Goal: Task Accomplishment & Management: Manage account settings

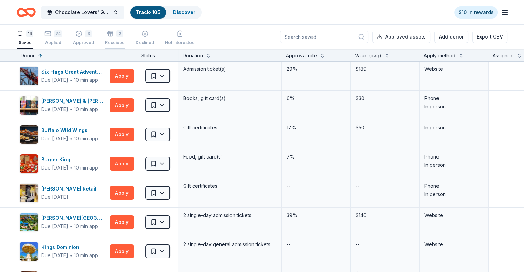
click at [123, 33] on div "2" at bounding box center [115, 33] width 20 height 7
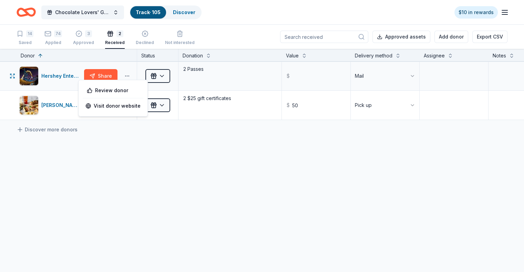
click at [134, 75] on button "button" at bounding box center [127, 76] width 14 height 6
click at [67, 72] on div "Hershey Entertainment & Resorts" at bounding box center [61, 76] width 40 height 8
click at [94, 35] on div "3" at bounding box center [83, 33] width 21 height 7
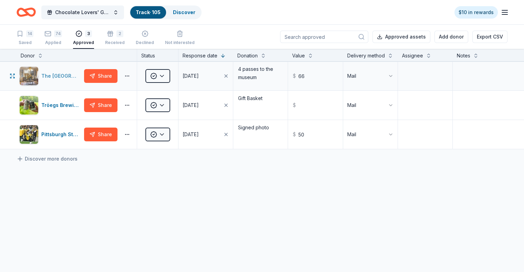
click at [60, 80] on div "The [GEOGRAPHIC_DATA]" at bounding box center [61, 76] width 40 height 8
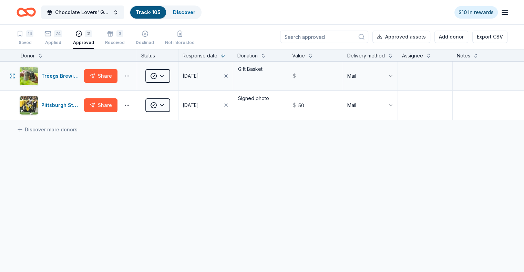
drag, startPoint x: 81, startPoint y: 85, endPoint x: 88, endPoint y: 98, distance: 14.9
click at [88, 91] on div "Tröegs Brewing Company Share Approved [DATE] Gift Basket $ Mail" at bounding box center [262, 76] width 524 height 29
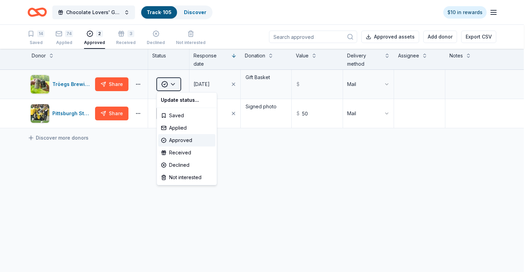
click at [174, 85] on html "Chocolate Lovers' Gala Track · 105 Discover $10 in rewards 14 Saved 74 Applied …" at bounding box center [264, 136] width 529 height 272
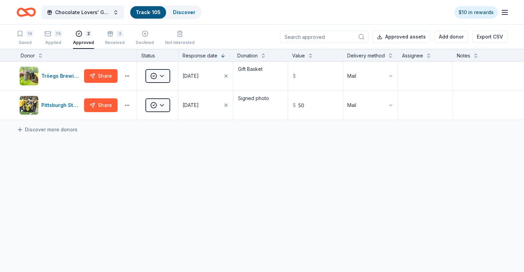
drag, startPoint x: 30, startPoint y: 0, endPoint x: 47, endPoint y: 225, distance: 225.8
click at [47, 225] on div "Tröegs Brewing Company Share Approved [DATE] Gift Basket $ Mail Pittsburgh Stee…" at bounding box center [262, 156] width 524 height 188
click at [33, 37] on div "14 Saved" at bounding box center [25, 37] width 17 height 15
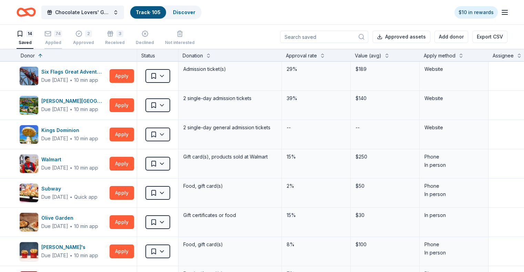
click at [62, 38] on div "74 Applied" at bounding box center [53, 37] width 18 height 15
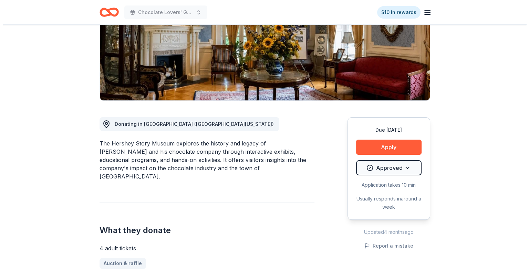
scroll to position [138, 0]
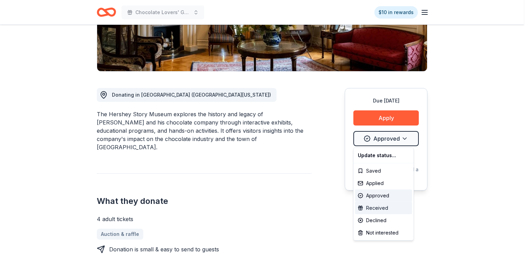
click at [383, 206] on div "Received" at bounding box center [383, 208] width 57 height 12
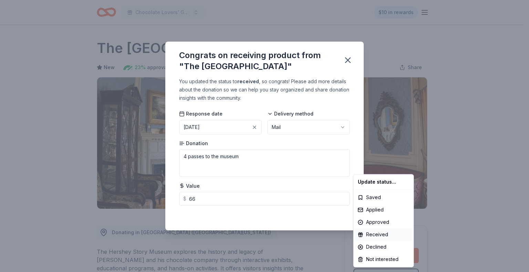
scroll to position [0, 0]
click at [348, 61] on html "Chocolate Lovers' Gala $10 in rewards Due in 101 days Share The Hershey Story M…" at bounding box center [264, 136] width 529 height 272
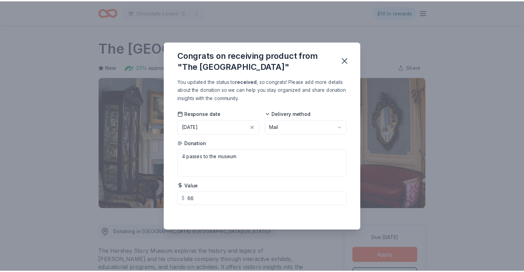
scroll to position [11, 0]
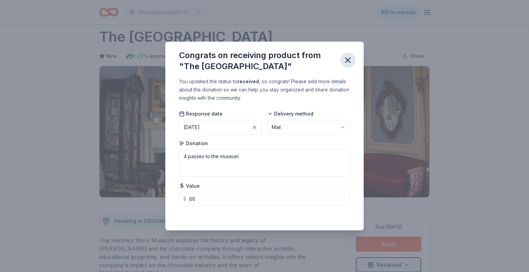
click at [345, 62] on icon "button" at bounding box center [348, 60] width 10 height 10
